Goal: Download file/media

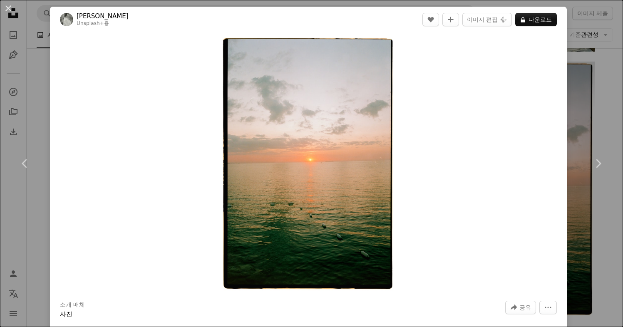
scroll to position [0, 125]
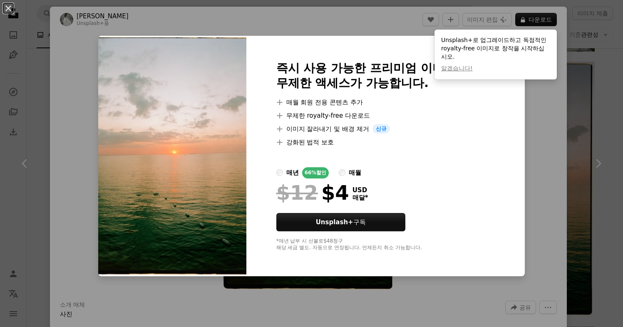
click at [135, 102] on img at bounding box center [172, 156] width 148 height 241
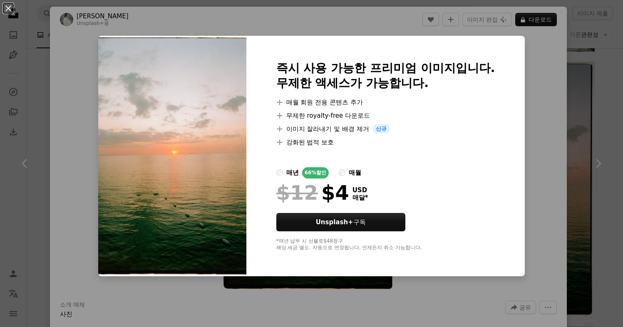
click at [76, 43] on div "An X shape 즉시 사용 가능한 프리미엄 이미지입니다. 무제한 액세스가 가능합니다. A plus sign 매월 회원 전용 콘텐츠 추가 A…" at bounding box center [311, 163] width 623 height 327
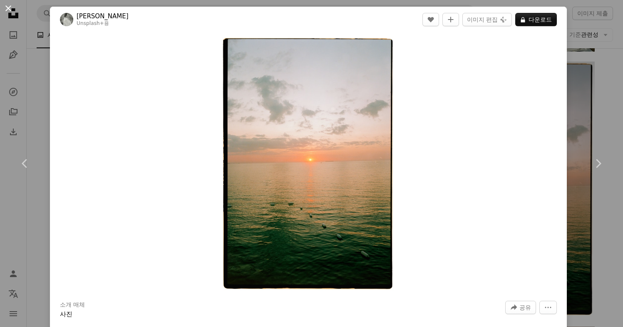
click at [8, 7] on button "An X shape" at bounding box center [8, 8] width 10 height 10
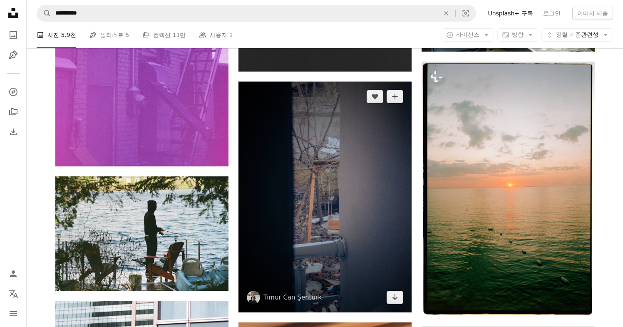
click at [338, 172] on img at bounding box center [324, 197] width 173 height 231
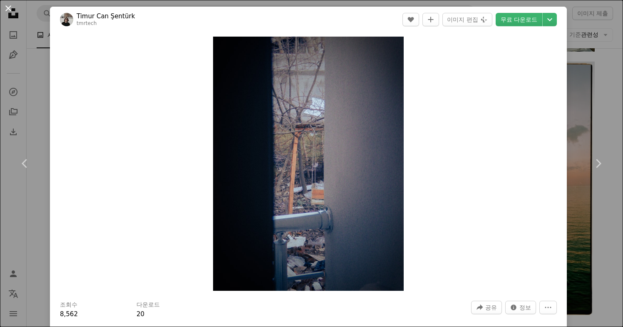
click at [10, 10] on button "An X shape" at bounding box center [8, 8] width 10 height 10
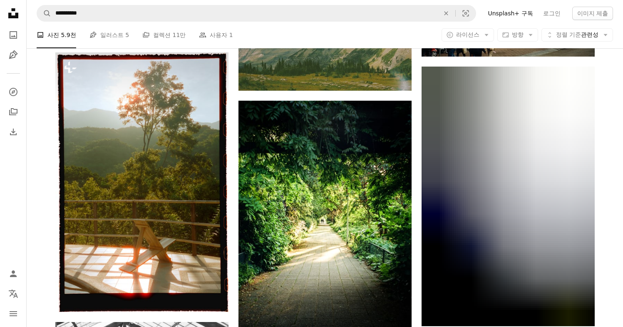
scroll to position [10596, 0]
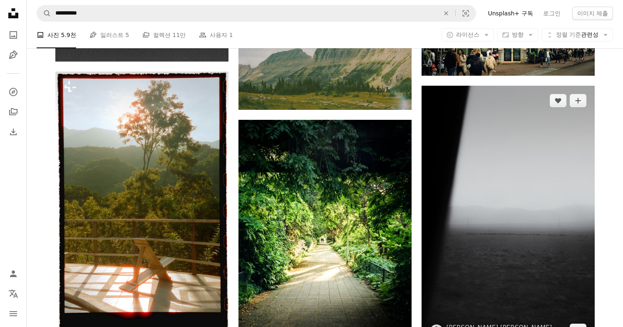
click at [551, 190] on img at bounding box center [508, 216] width 173 height 260
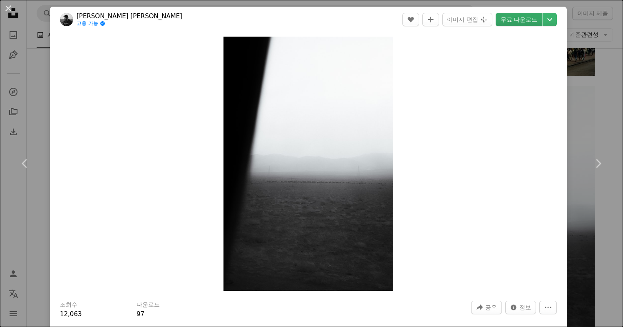
click at [518, 20] on link "무료 다운로드" at bounding box center [519, 19] width 47 height 13
